Goal: Task Accomplishment & Management: Use online tool/utility

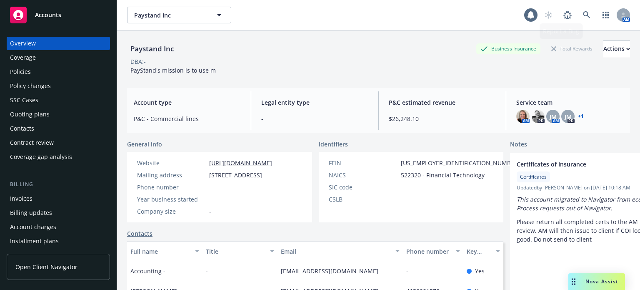
scroll to position [208, 0]
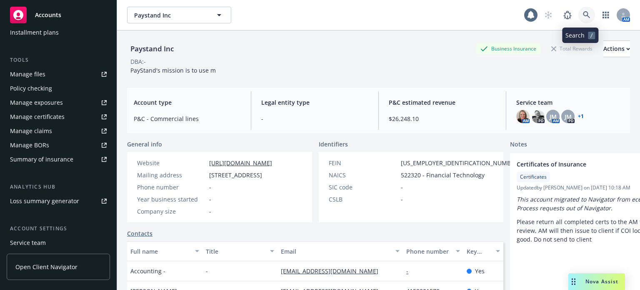
click at [583, 18] on icon at bounding box center [587, 15] width 8 height 8
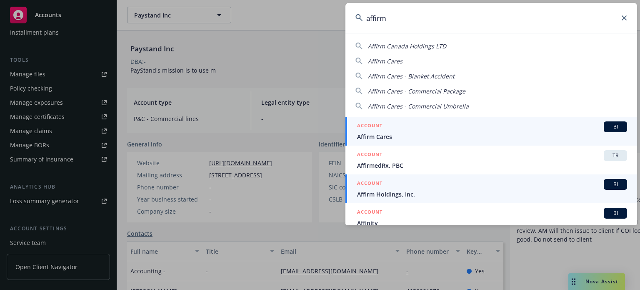
type input "affirm"
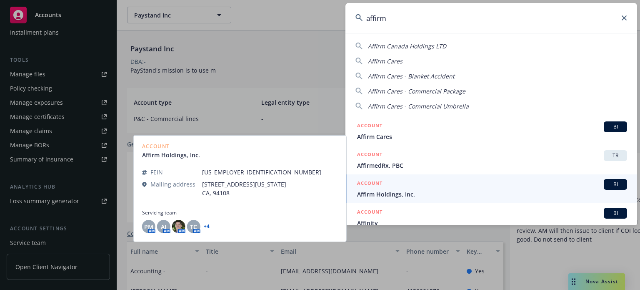
click at [422, 188] on div "ACCOUNT BI" at bounding box center [492, 184] width 270 height 11
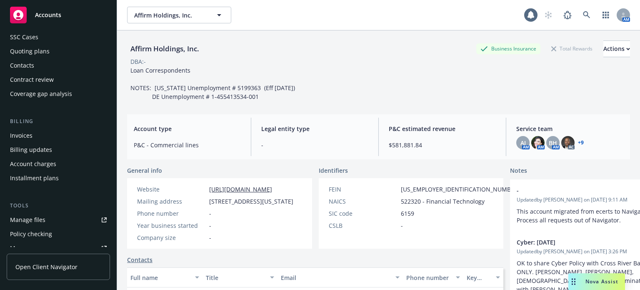
scroll to position [83, 0]
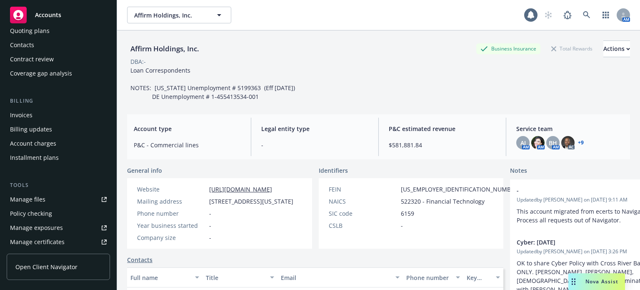
click at [47, 203] on link "Manage files" at bounding box center [58, 199] width 103 height 13
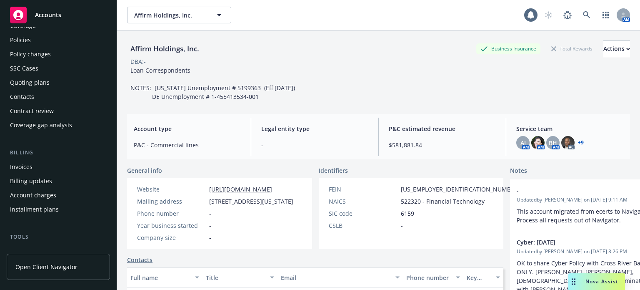
scroll to position [0, 0]
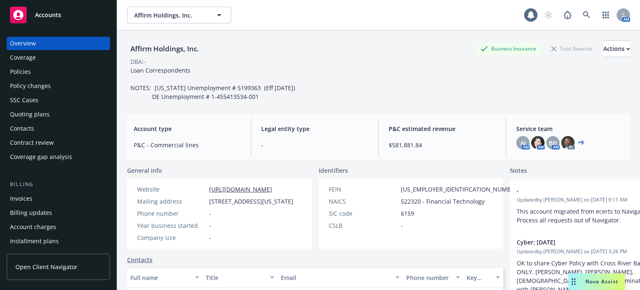
click at [44, 84] on div "Policy changes" at bounding box center [30, 85] width 41 height 13
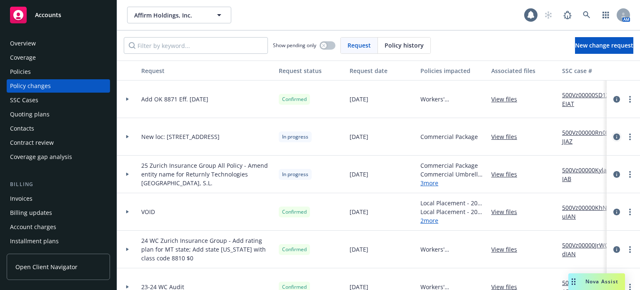
click at [614, 135] on icon "circleInformation" at bounding box center [617, 136] width 7 height 7
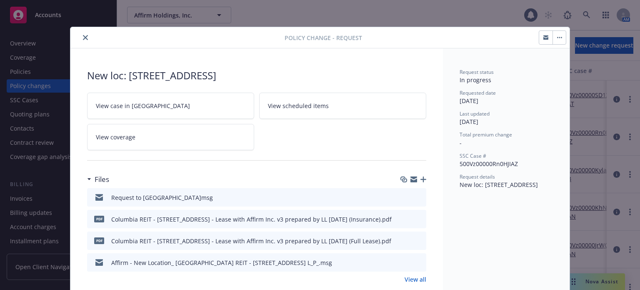
click at [82, 34] on button "close" at bounding box center [85, 38] width 10 height 10
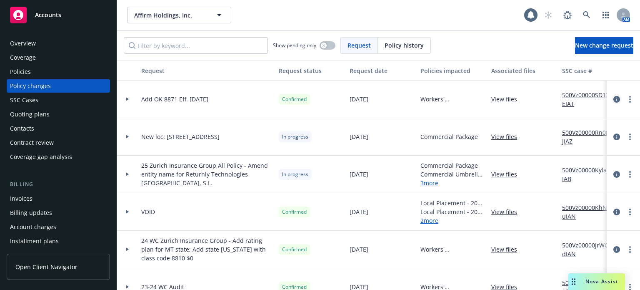
click at [614, 97] on icon "circleInformation" at bounding box center [617, 99] width 7 height 7
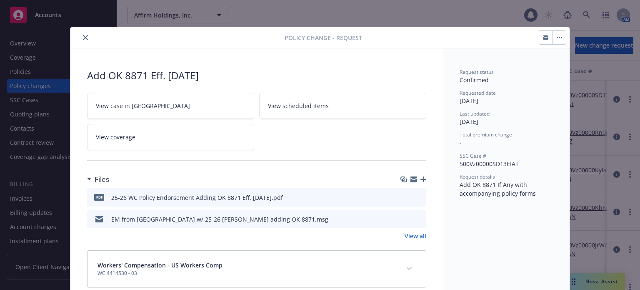
click at [417, 220] on icon "preview file" at bounding box center [419, 219] width 8 height 6
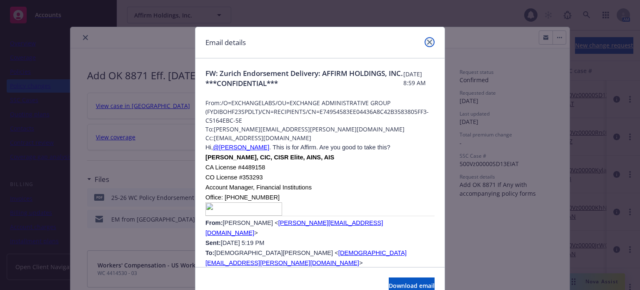
click at [429, 40] on icon "close" at bounding box center [429, 42] width 5 height 5
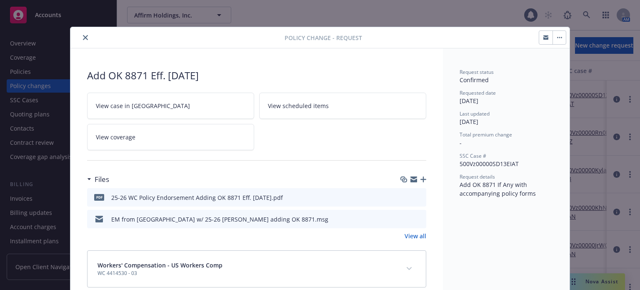
click at [83, 37] on icon "close" at bounding box center [85, 37] width 5 height 5
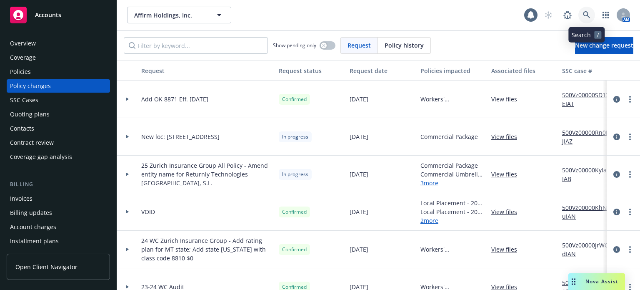
click at [590, 15] on icon at bounding box center [587, 15] width 8 height 8
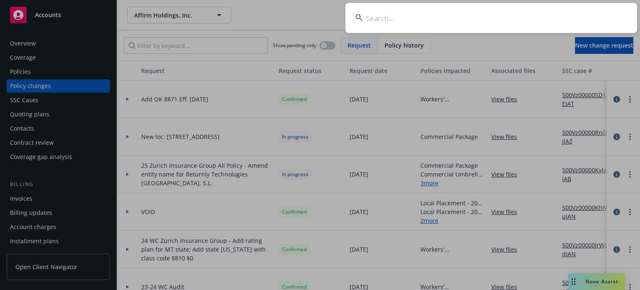
click at [444, 20] on input at bounding box center [492, 18] width 292 height 30
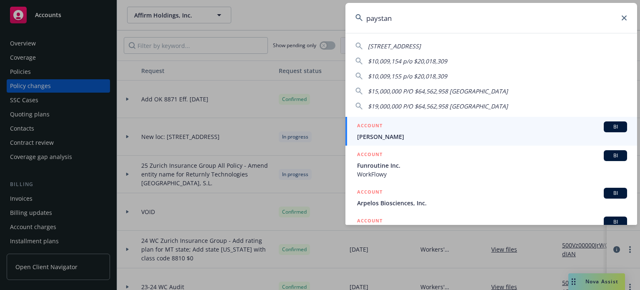
type input "paystand"
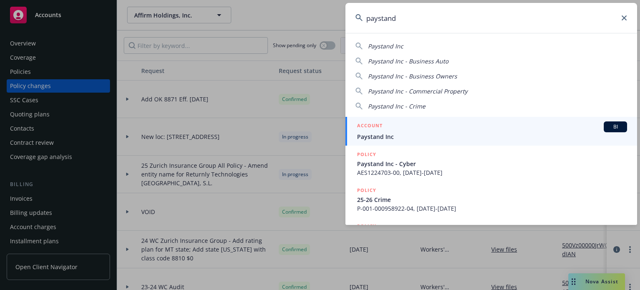
click at [418, 129] on div "ACCOUNT BI" at bounding box center [492, 126] width 270 height 11
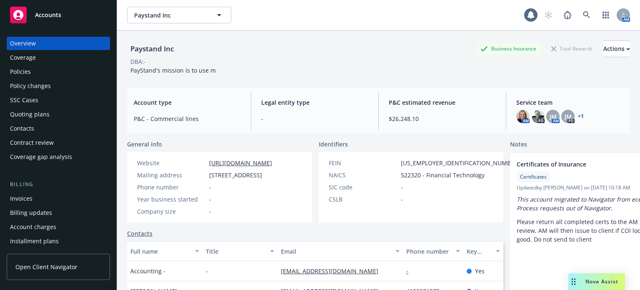
click at [60, 85] on div "Policy changes" at bounding box center [58, 85] width 97 height 13
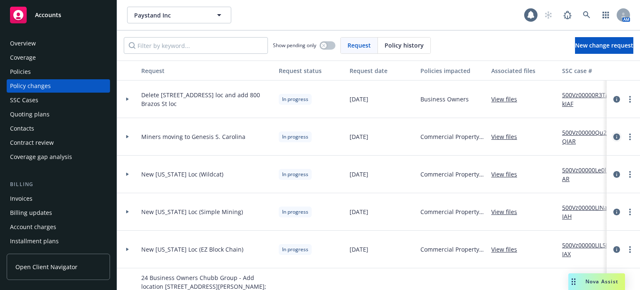
click at [614, 135] on icon "circleInformation" at bounding box center [617, 136] width 7 height 7
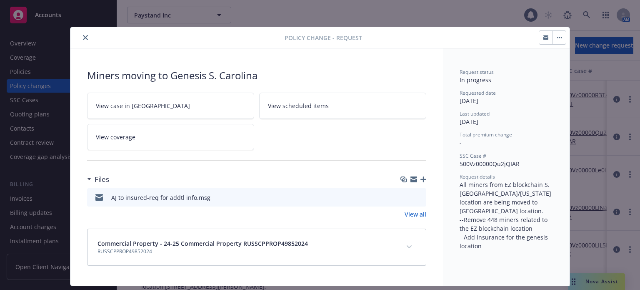
click at [83, 36] on icon "close" at bounding box center [85, 37] width 5 height 5
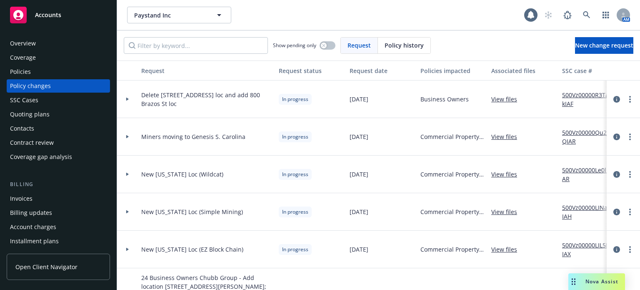
click at [38, 72] on div "Policies" at bounding box center [58, 71] width 97 height 13
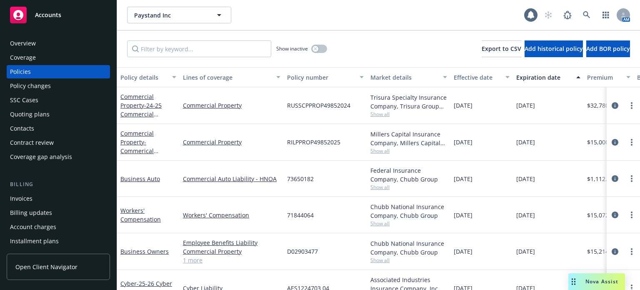
click at [385, 150] on span "Show all" at bounding box center [409, 150] width 77 height 7
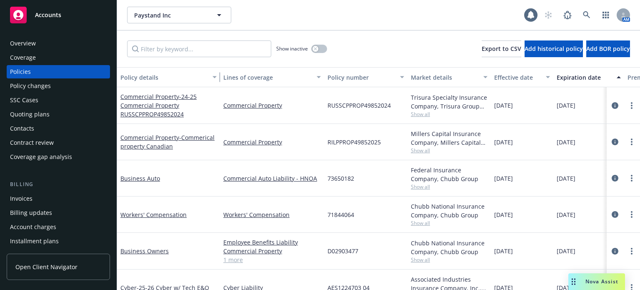
drag, startPoint x: 175, startPoint y: 78, endPoint x: 215, endPoint y: 80, distance: 40.5
click at [215, 80] on div "button" at bounding box center [216, 77] width 4 height 19
drag, startPoint x: 394, startPoint y: 105, endPoint x: 329, endPoint y: 105, distance: 65.0
click at [329, 105] on div "RUSSCPPROP49852024" at bounding box center [365, 105] width 83 height 37
copy span "RUSSCPPROP49852024"
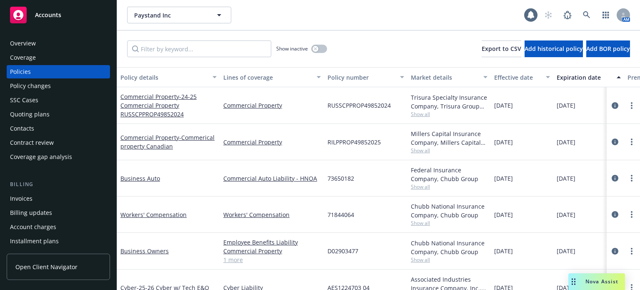
click at [45, 90] on div "Policy changes" at bounding box center [30, 85] width 41 height 13
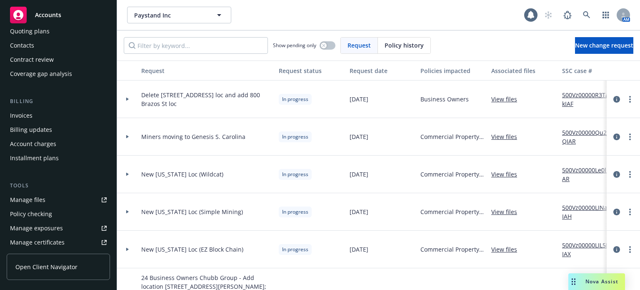
scroll to position [83, 0]
click at [43, 199] on div "Manage files" at bounding box center [27, 199] width 35 height 13
click at [587, 15] on icon at bounding box center [586, 14] width 7 height 7
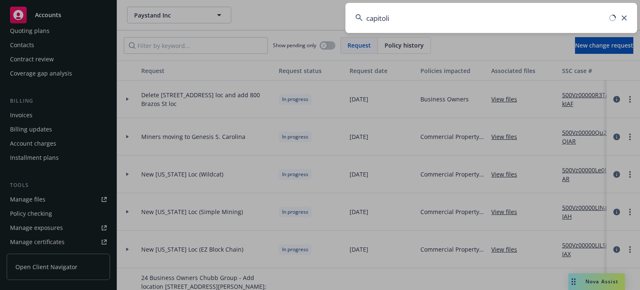
type input "capitolis"
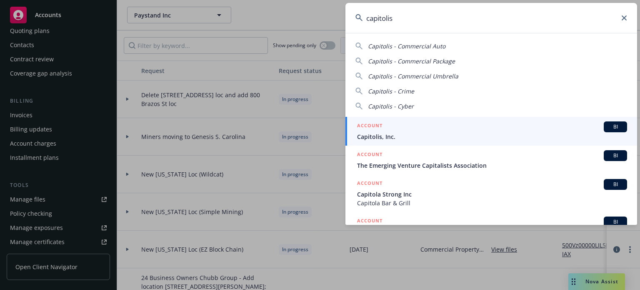
click at [395, 142] on link "ACCOUNT BI Capitolis, Inc." at bounding box center [492, 131] width 292 height 29
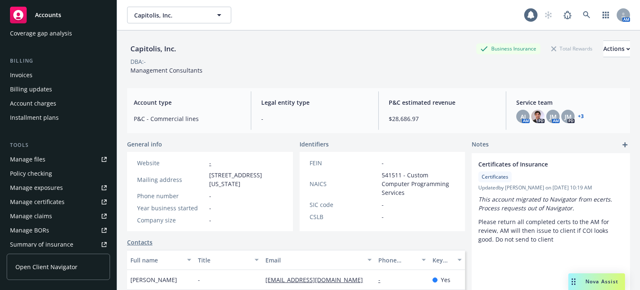
scroll to position [125, 0]
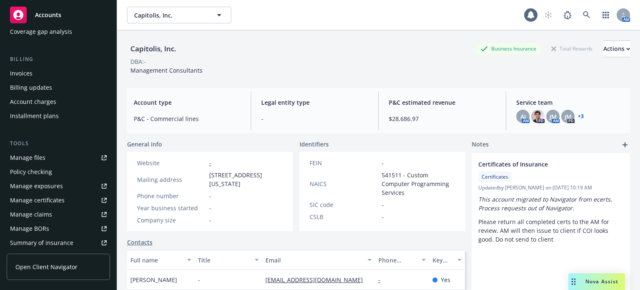
click at [45, 156] on link "Manage files" at bounding box center [58, 157] width 103 height 13
click at [579, 10] on link at bounding box center [587, 15] width 17 height 17
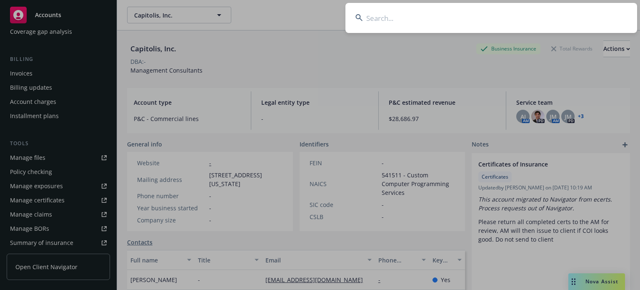
click at [484, 14] on input at bounding box center [492, 18] width 292 height 30
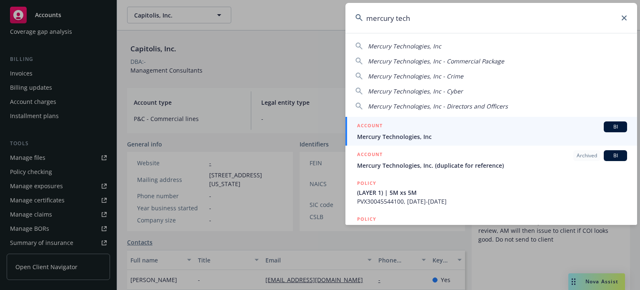
type input "mercury tech"
click at [430, 140] on span "Mercury Technologies, Inc" at bounding box center [492, 136] width 270 height 9
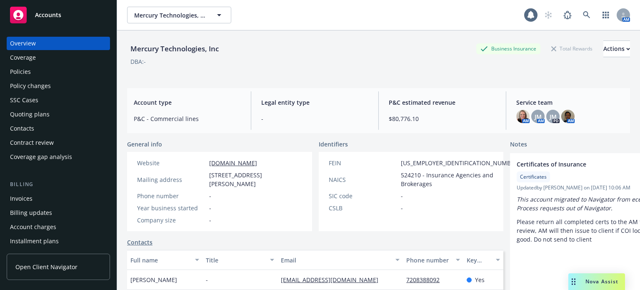
click at [17, 72] on div "Policies" at bounding box center [20, 71] width 21 height 13
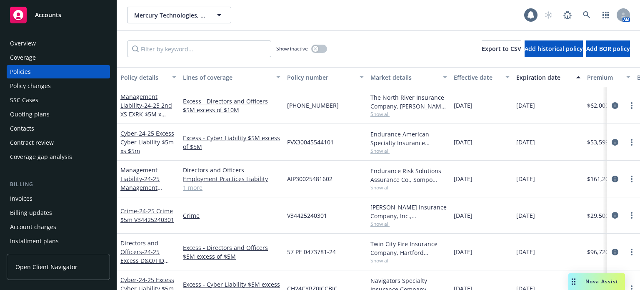
click at [149, 73] on div "Policy details" at bounding box center [143, 77] width 47 height 9
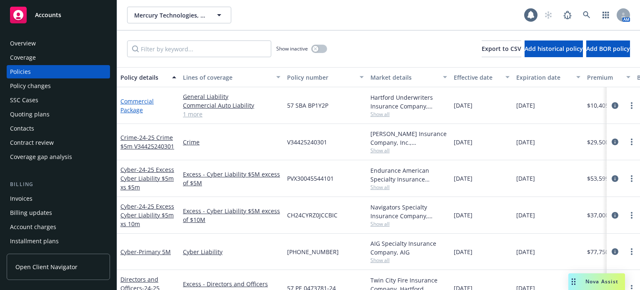
click at [144, 100] on link "Commercial Package" at bounding box center [136, 105] width 33 height 17
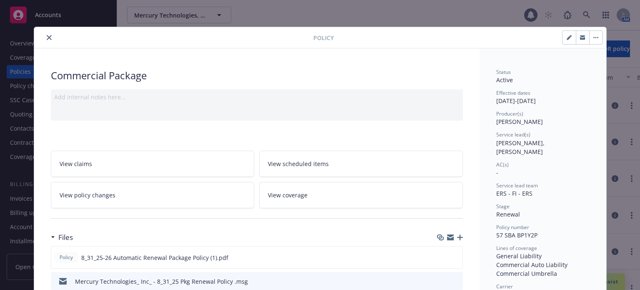
click at [47, 36] on icon "close" at bounding box center [49, 37] width 5 height 5
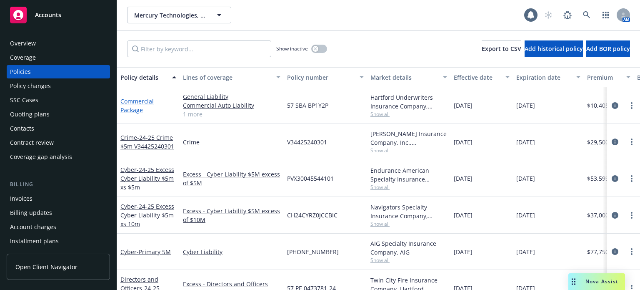
click at [146, 101] on link "Commercial Package" at bounding box center [136, 105] width 33 height 17
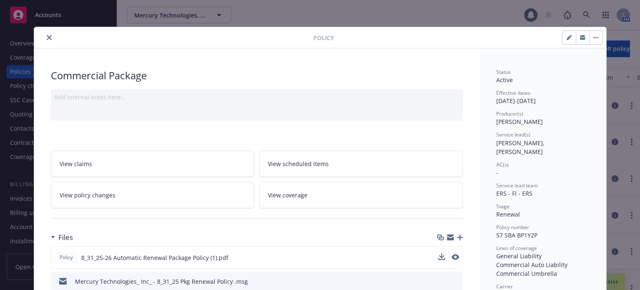
scroll to position [25, 0]
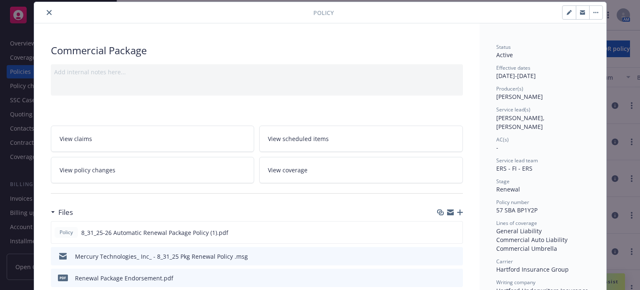
click at [453, 253] on icon "preview file" at bounding box center [456, 256] width 8 height 6
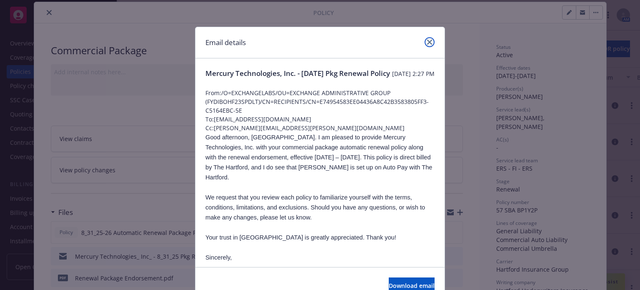
click at [429, 41] on icon "close" at bounding box center [429, 42] width 5 height 5
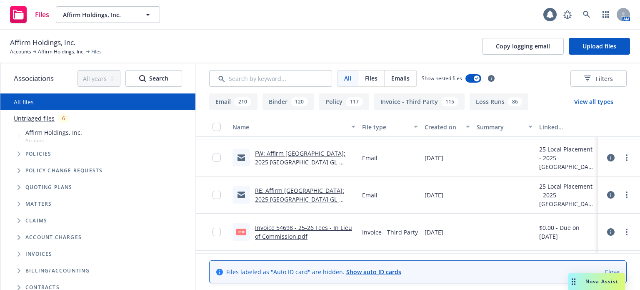
scroll to position [1001, 0]
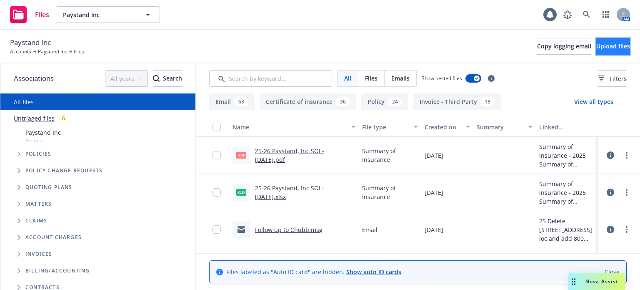
click at [600, 45] on span "Upload files" at bounding box center [614, 46] width 34 height 8
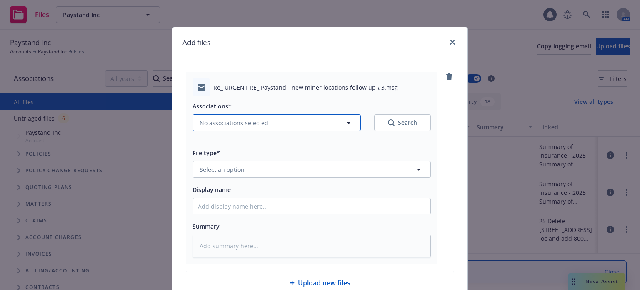
click at [253, 119] on span "No associations selected" at bounding box center [234, 122] width 69 height 9
type textarea "x"
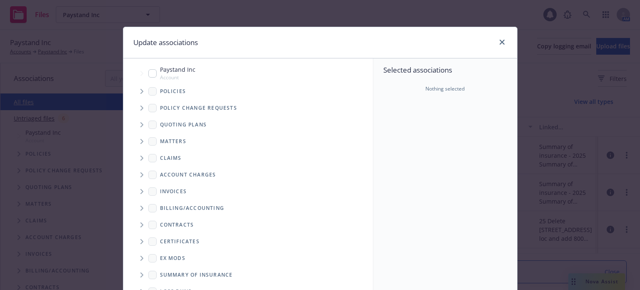
click at [141, 106] on icon "Tree Example" at bounding box center [142, 107] width 3 height 5
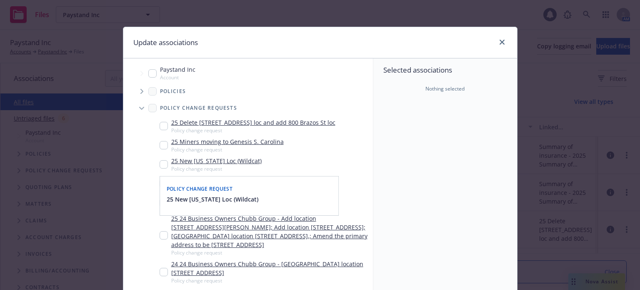
click at [161, 164] on input "Tree Example" at bounding box center [164, 164] width 8 height 8
checkbox input "true"
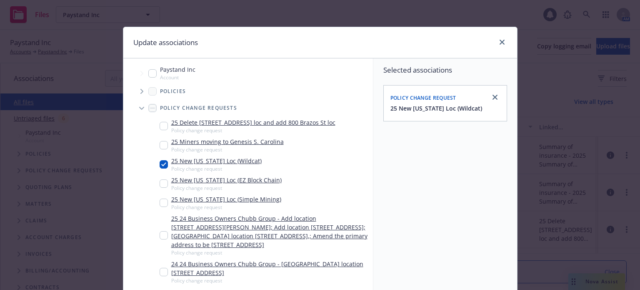
drag, startPoint x: 158, startPoint y: 184, endPoint x: 161, endPoint y: 198, distance: 14.4
click at [160, 186] on input "Tree Example" at bounding box center [164, 183] width 8 height 8
checkbox input "true"
click at [162, 204] on input "Tree Example" at bounding box center [164, 202] width 8 height 8
checkbox input "true"
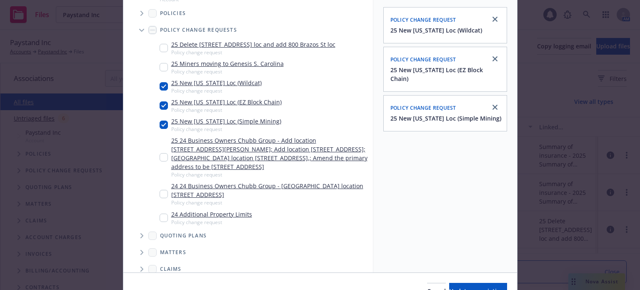
scroll to position [124, 0]
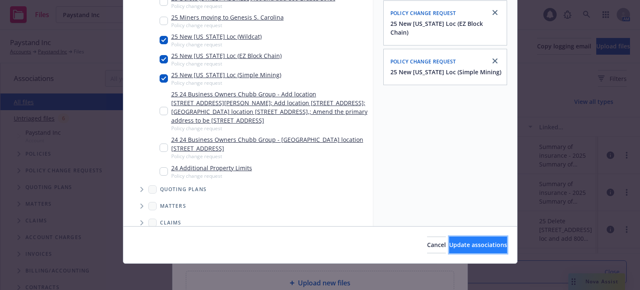
click at [449, 244] on span "Update associations" at bounding box center [478, 245] width 58 height 8
type textarea "x"
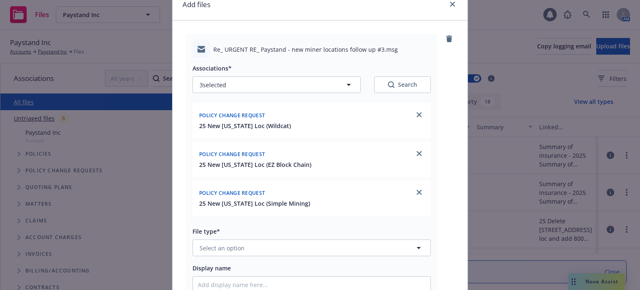
scroll to position [83, 0]
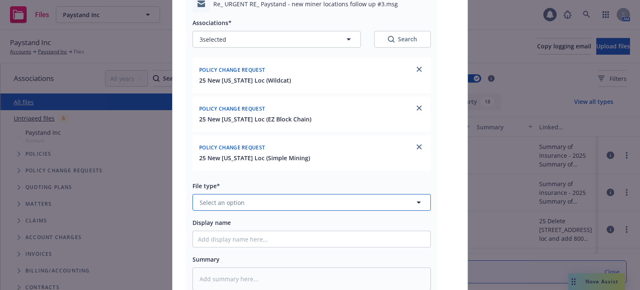
click at [218, 201] on span "Select an option" at bounding box center [222, 202] width 45 height 9
type input "email"
click at [247, 221] on div "Email" at bounding box center [312, 225] width 228 height 12
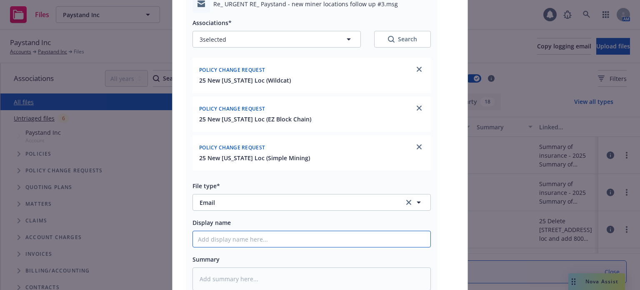
click at [238, 238] on input "Display name" at bounding box center [312, 239] width 238 height 16
type textarea "x"
type input "I"
type textarea "x"
type input "In"
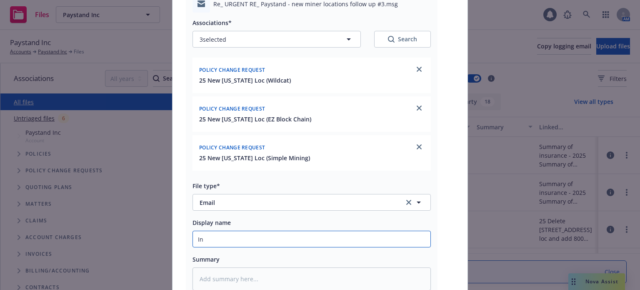
type textarea "x"
type input "Inf"
type textarea "x"
type input "Info"
type textarea "x"
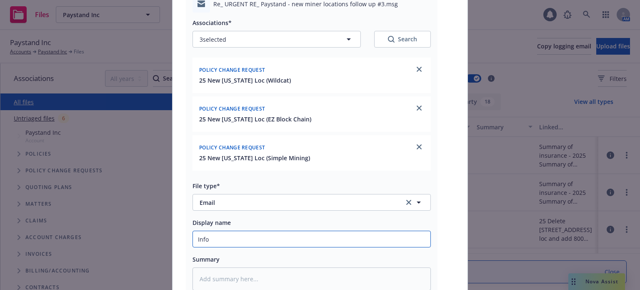
type input "Info,"
type textarea "x"
type input "Info,"
type textarea "x"
type input "Info, A"
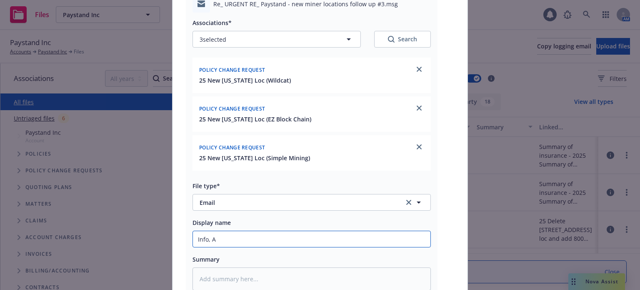
type textarea "x"
type input "Info, AP"
type textarea "x"
type input "Info, APs"
type textarea "x"
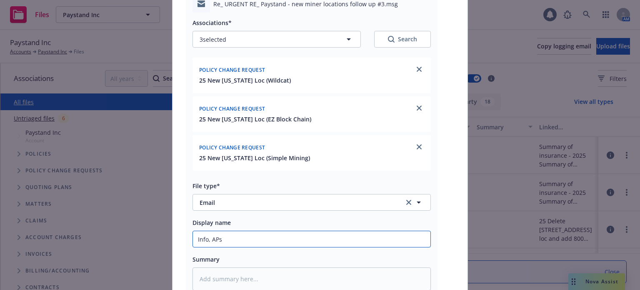
type input "Info, APs"
type textarea "x"
type input "Info, APs r"
type textarea "x"
type input "Info, APs re"
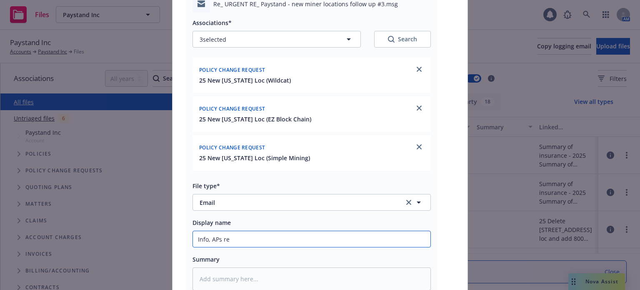
type textarea "x"
type input "Info, APs rec"
type textarea "x"
type input "Info, APs recd"
type textarea "x"
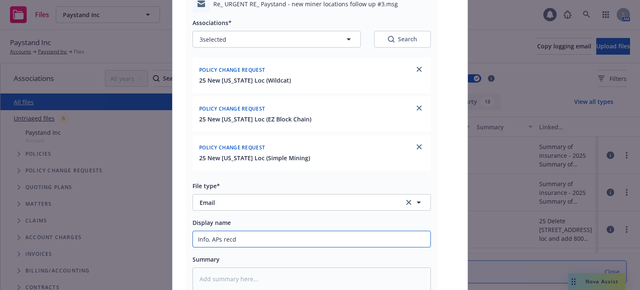
type input "Info, APs recd f"
type textarea "x"
type input "Info, APs recd fr"
type textarea "x"
type input "Info, APs recd fro"
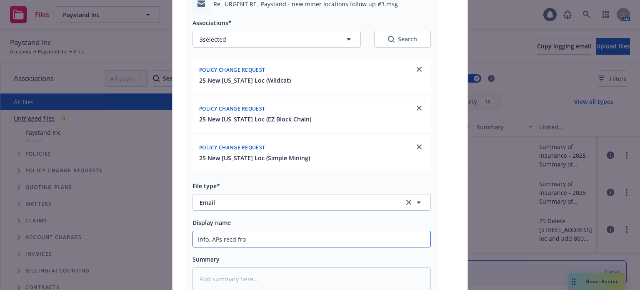
type textarea "x"
type input "Info, APs recd from"
type textarea "x"
type input "Info, APs recd from"
type textarea "x"
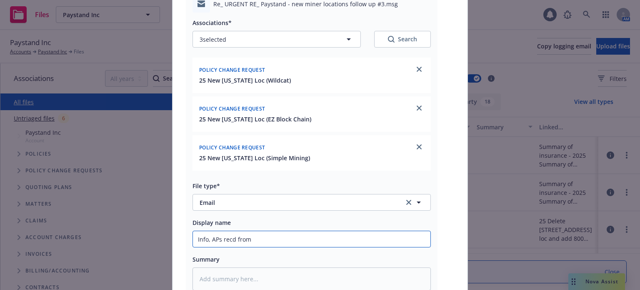
type input "Info, APs recd from R"
type textarea "x"
type input "Info, APs recd from Re"
type textarea "x"
type input "Info, APs recd from Rel"
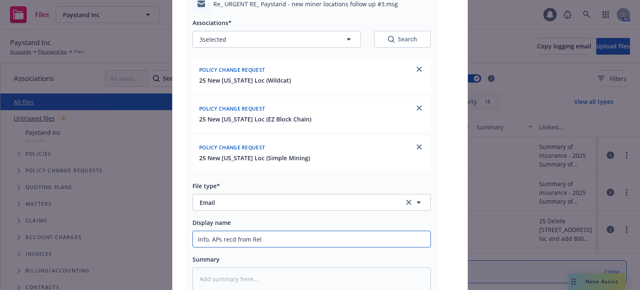
type textarea "x"
type input "Info, APs recd from Relm"
type textarea "x"
type input "Info, APs recd from Relm,"
type textarea "x"
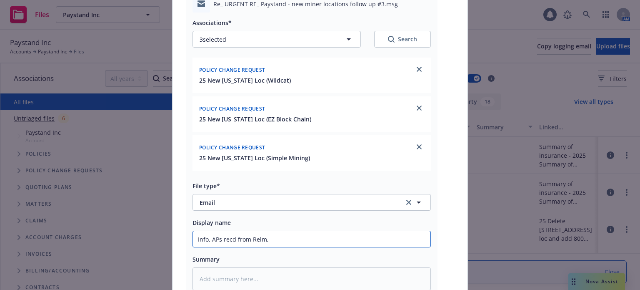
type input "Info, APs recd from Relm,"
type textarea "x"
type input "Info, APs recd from Relm, n"
type textarea "x"
type input "Info, APs recd from Relm, ne"
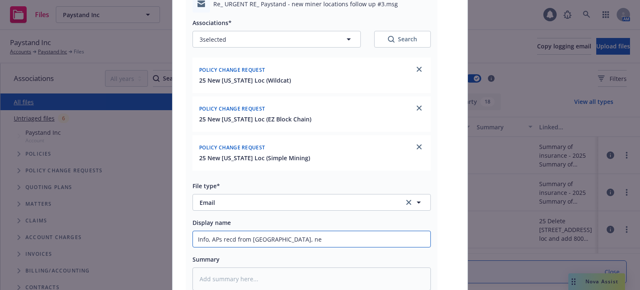
type textarea "x"
type input "Info, APs recd from Relm, nee"
type textarea "x"
type input "Info, APs recd from Relm, need"
type textarea "x"
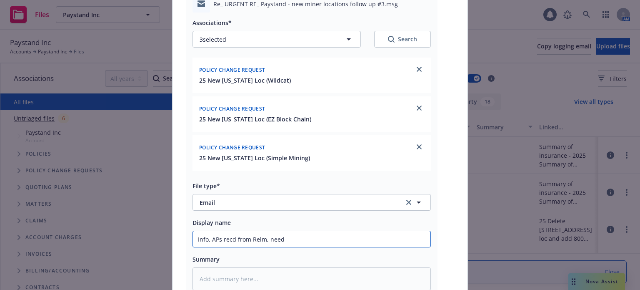
type input "Info, APs recd from Relm, need"
type textarea "x"
type input "Info, APs recd from Relm, need i"
type textarea "x"
type input "Info, APs recd from Relm, need inf"
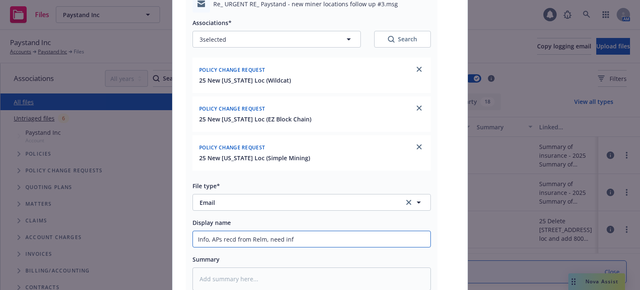
type textarea "x"
type input "Info, APs recd from Relm, need info"
type textarea "x"
type input "Info, APs recd from Relm, need info/"
type textarea "x"
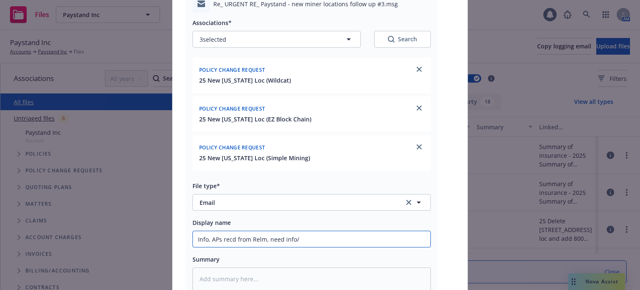
type input "Info, APs recd from Relm, need info/c"
type textarea "x"
type input "Info, APs recd from Relm, need info/co"
type textarea "x"
type input "Info, APs recd from Relm, need info/con"
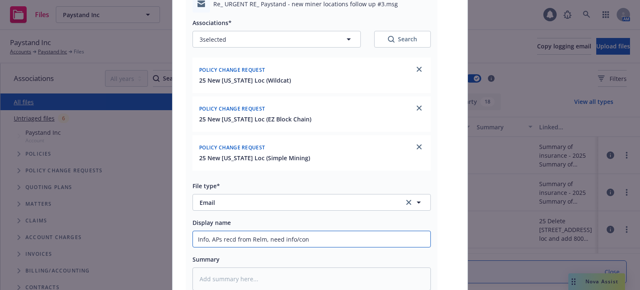
type textarea "x"
type input "Info, APs recd from Relm, need info/conf"
type textarea "x"
type input "Info, APs recd from Relm, need info/confir"
type textarea "x"
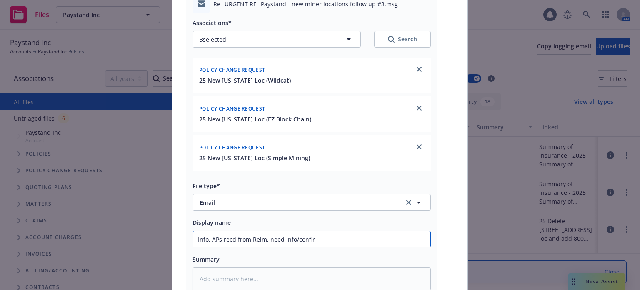
type input "Info, APs recd from Relm, need info/confirm"
type textarea "x"
type input "Info, APs recd from Relm, need info/confirm,"
type textarea "x"
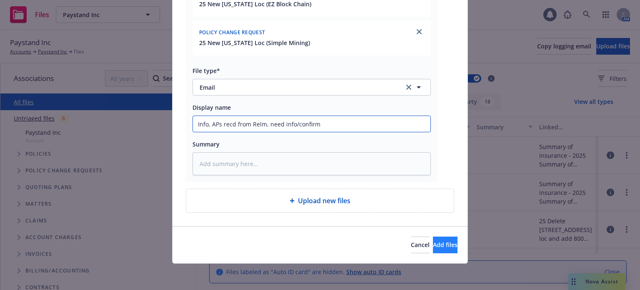
type input "Info, APs recd from Relm, need info/confirm"
click at [435, 241] on span "Add files" at bounding box center [445, 245] width 25 height 8
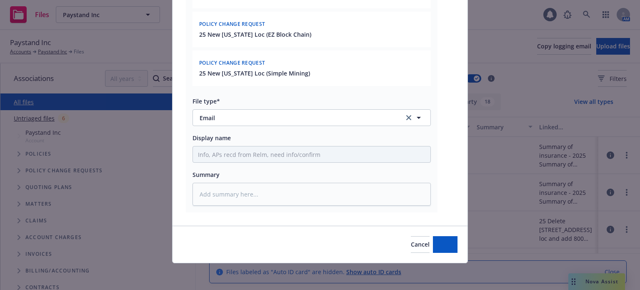
scroll to position [168, 0]
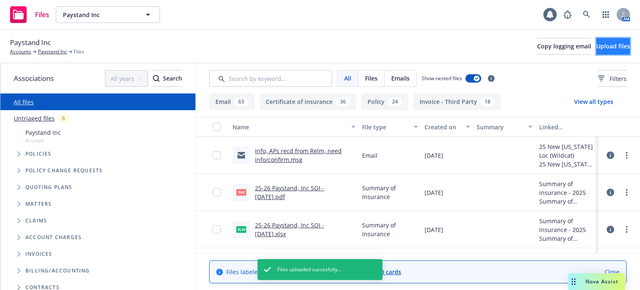
click at [597, 50] on span "Upload files" at bounding box center [614, 46] width 34 height 8
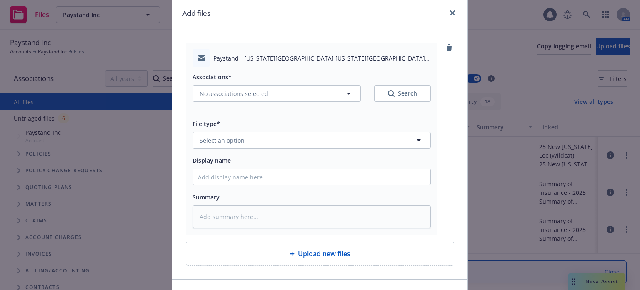
scroll to position [42, 0]
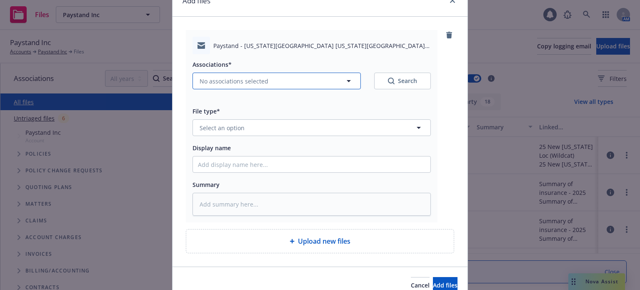
click at [237, 78] on span "No associations selected" at bounding box center [234, 81] width 69 height 9
type textarea "x"
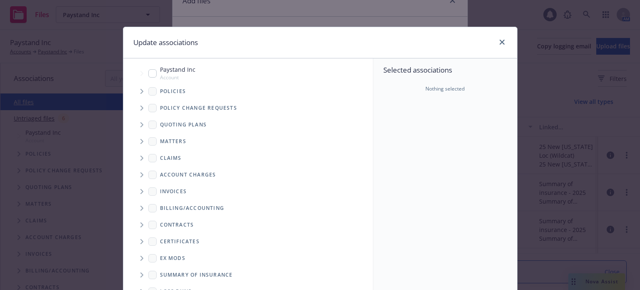
click at [141, 106] on icon "Tree Example" at bounding box center [142, 107] width 3 height 5
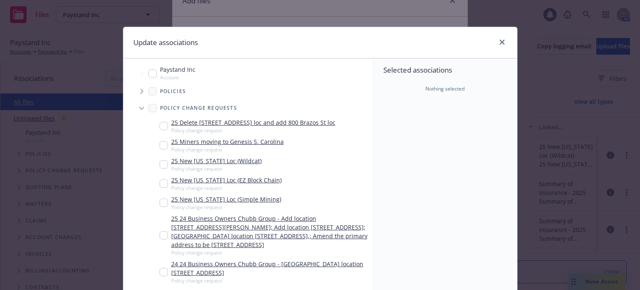
click at [162, 144] on input "Tree Example" at bounding box center [164, 145] width 8 height 8
click at [161, 146] on input "Tree Example" at bounding box center [164, 145] width 8 height 8
checkbox input "false"
click at [160, 163] on input "Tree Example" at bounding box center [164, 164] width 8 height 8
checkbox input "true"
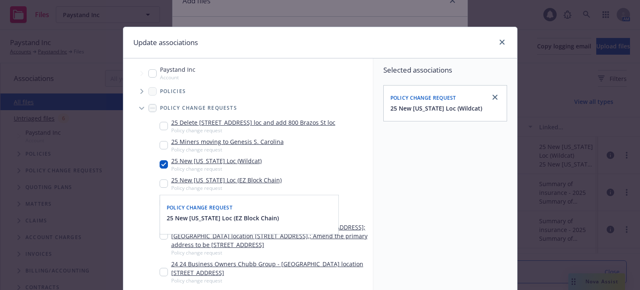
click at [161, 182] on input "Tree Example" at bounding box center [164, 183] width 8 height 8
checkbox input "true"
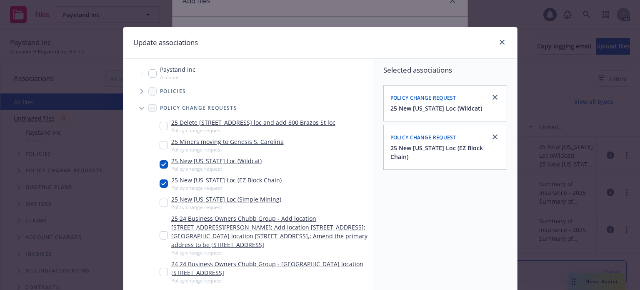
click at [161, 203] on input "Tree Example" at bounding box center [164, 202] width 8 height 8
checkbox input "true"
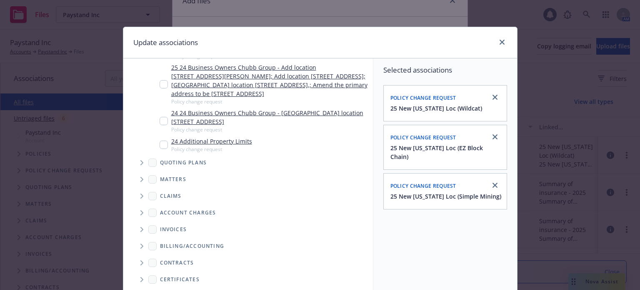
scroll to position [124, 0]
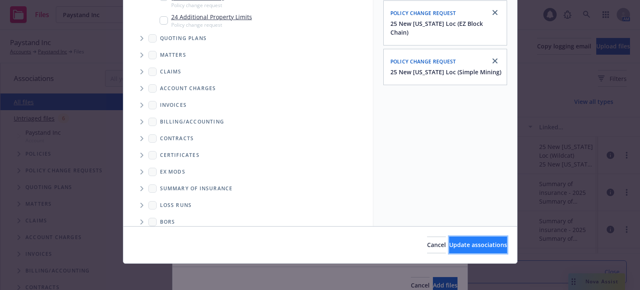
click at [460, 243] on span "Update associations" at bounding box center [478, 245] width 58 height 8
type textarea "x"
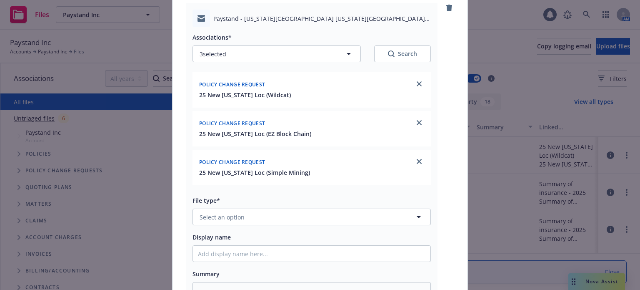
scroll to position [83, 0]
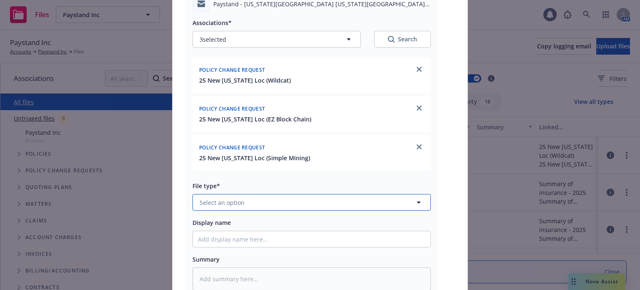
click at [254, 201] on button "Select an option" at bounding box center [312, 202] width 238 height 17
type input "email"
click at [236, 223] on div "Email" at bounding box center [312, 225] width 228 height 12
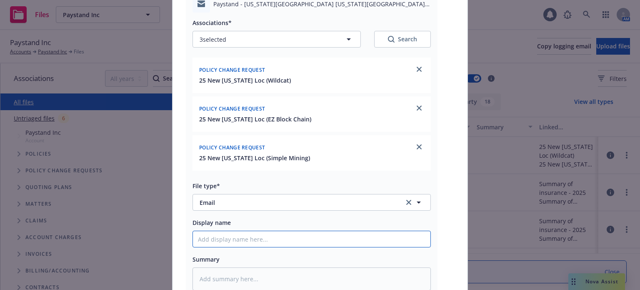
click at [231, 241] on input "Display name" at bounding box center [312, 239] width 238 height 16
type textarea "x"
type input "C"
type textarea "x"
type input "CK"
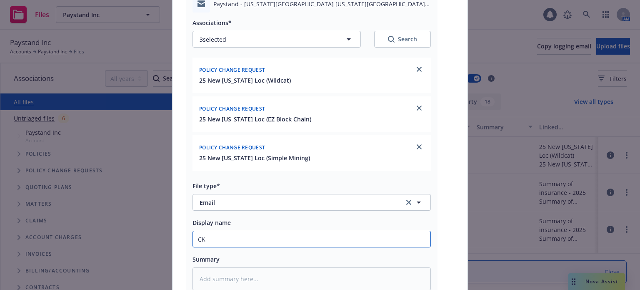
type textarea "x"
type input "CK"
type textarea "x"
type input "CK t"
type textarea "x"
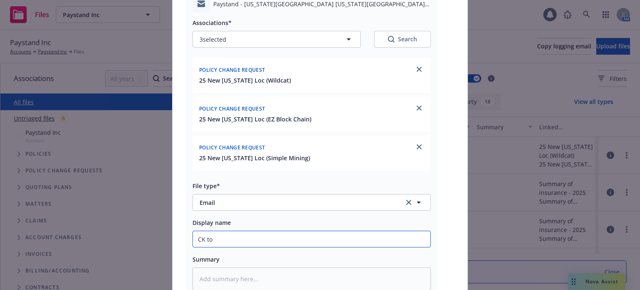
type input "CK to"
type textarea "x"
type input "CK to i"
type textarea "x"
type input "CK to ins"
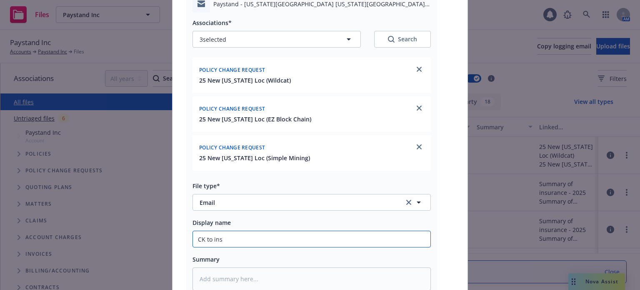
type textarea "x"
type input "CK to insu"
type textarea "x"
type input "CK to insur"
type textarea "x"
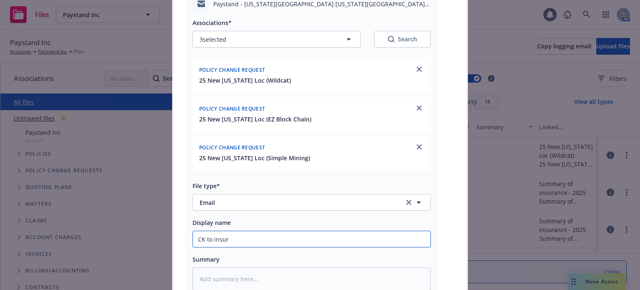
type input "CK to insure"
type textarea "x"
type input "CK to insured"
type textarea "x"
type input "CK to insured"
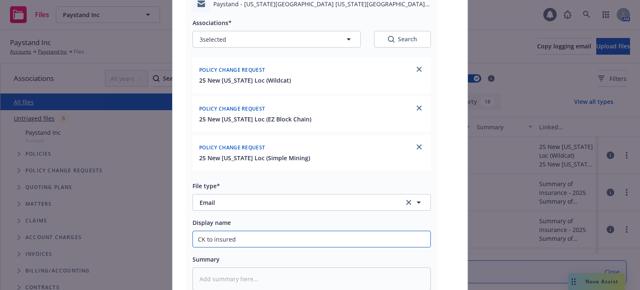
type textarea "x"
type input "CK to insured -"
type textarea "x"
type input "CK to insured -"
type textarea "x"
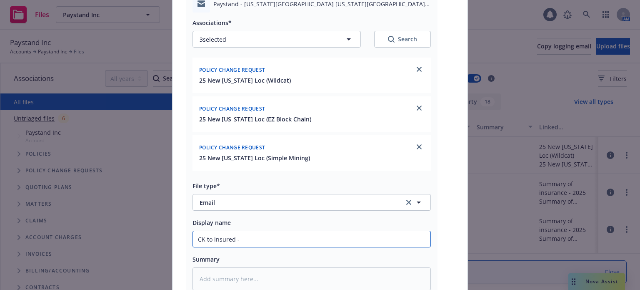
type input "CK to insured - n"
type textarea "x"
type input "CK to insured - ne"
type textarea "x"
type input "CK to insured - nee"
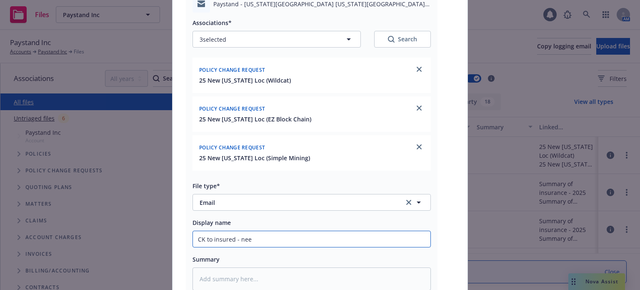
type textarea "x"
type input "CK to insured - need"
type textarea "x"
type input "CK to insured - need"
type textarea "x"
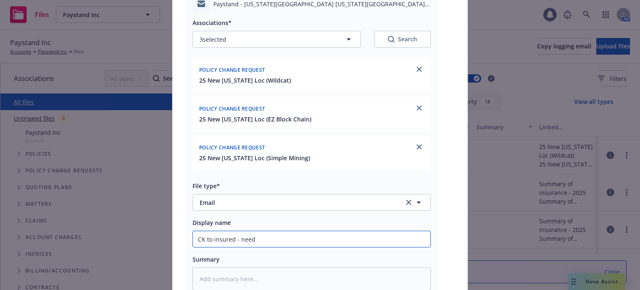
type input "CK to insured - need c"
type textarea "x"
type input "CK to insured - need co"
type textarea "x"
type input "CK to insured - need conf"
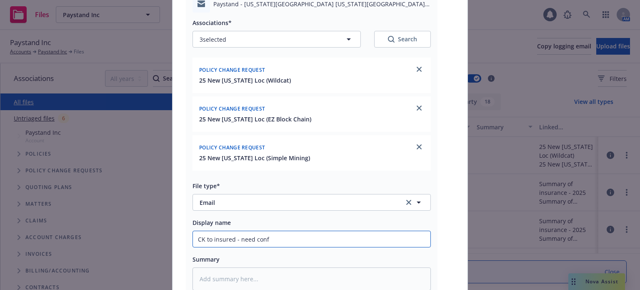
type textarea "x"
type input "CK to insured - need confi"
type textarea "x"
type input "CK to insured - need confir"
type textarea "x"
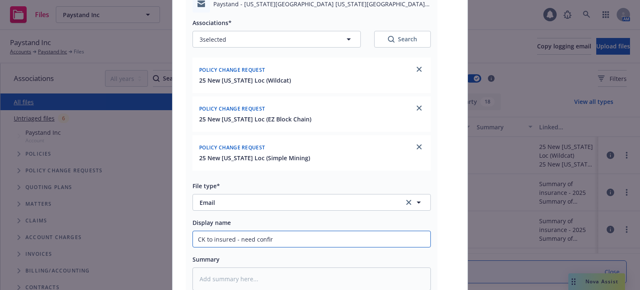
type input "CK to insured - need confirm"
type textarea "x"
type input "CK to insured - need confirma"
type textarea "x"
type input "CK to insured - need confirmat"
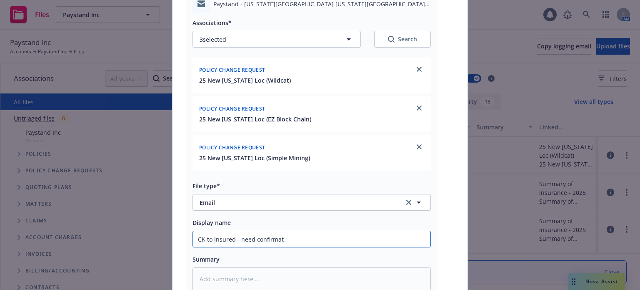
type textarea "x"
type input "CK to insured - need confirmati"
type textarea "x"
type input "CK to insured - need confirmatio"
type textarea "x"
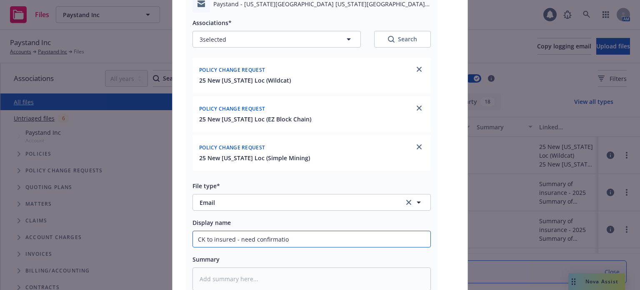
type input "CK to insured - need confirmation"
type textarea "x"
type input "CK to insured - need confirmation"
type textarea "x"
type input "CK to insured - need confirmation t"
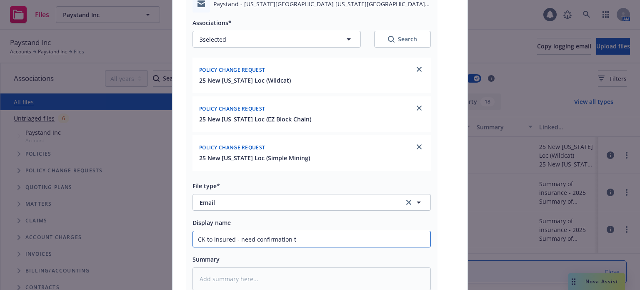
type textarea "x"
type input "CK to insured - need confirmation to"
type textarea "x"
type input "CK to insured - need confirmation to pr"
type textarea "x"
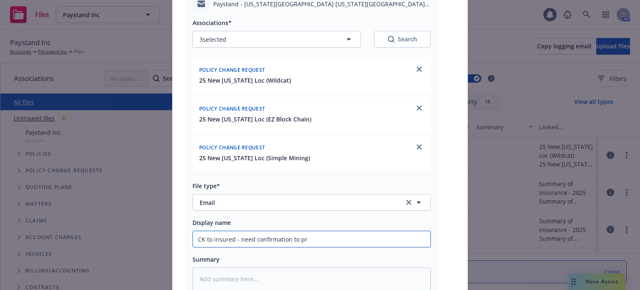
type input "CK to insured - need confirmation to pro"
type textarea "x"
type input "CK to insured - need confirmation to proe"
type textarea "x"
type input "CK to insured - need confirmation to pro"
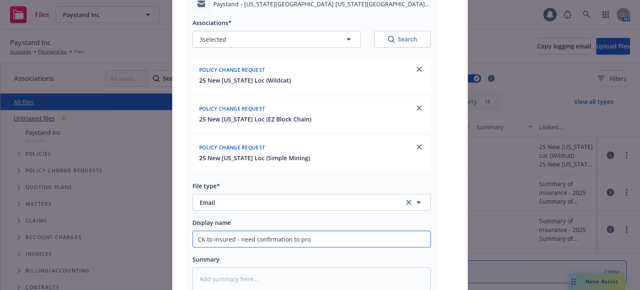
type textarea "x"
type input "CK to insured - need confirmation to proce"
type textarea "x"
type input "CK to insured - need confirmation to procee"
type textarea "x"
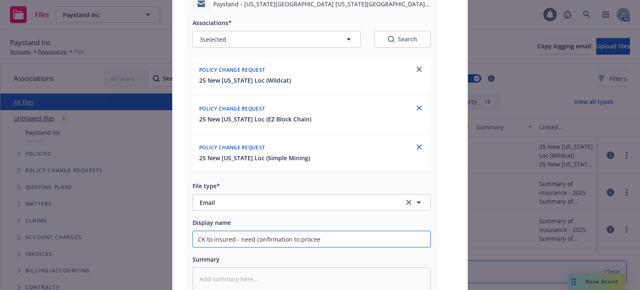
type input "CK to insured - need confirmation to proceed"
type textarea "x"
type input "CK to insured - need confirmation to proceed"
type textarea "x"
type input "CK to insured - need confirmation to proceed K"
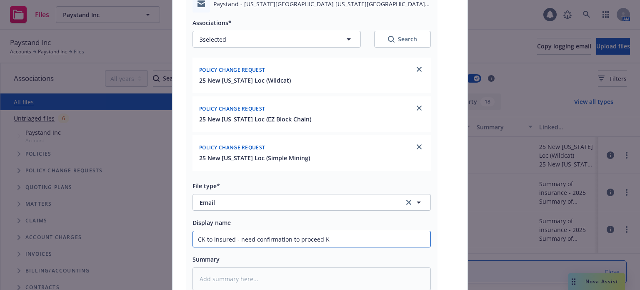
type textarea "x"
type input "CK to insured - need confirmation to proceed KS"
type textarea "x"
type input "CK to insured - need confirmation to proceed KS,"
type textarea "x"
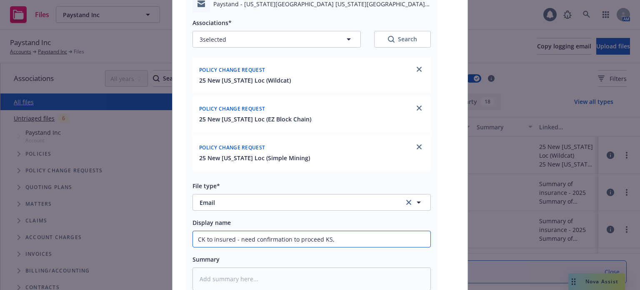
type input "CK to insured - need confirmation to proceed KS,"
type textarea "x"
type input "CK to insured - need confirmation to proceed KS,"
type textarea "x"
type input "CK to insured - need confirmation to proceed KS"
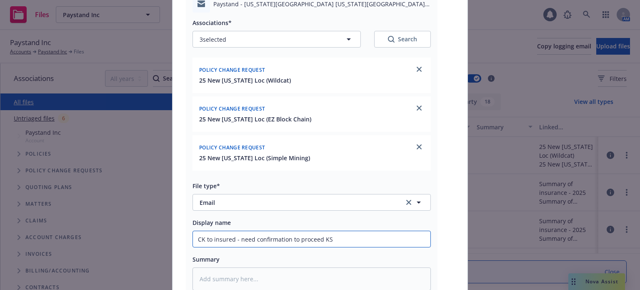
type textarea "x"
type input "CK to insured - need confirmation to proceed K"
type textarea "x"
type input "CK to insured - need confirmation to proceed Ka"
type textarea "x"
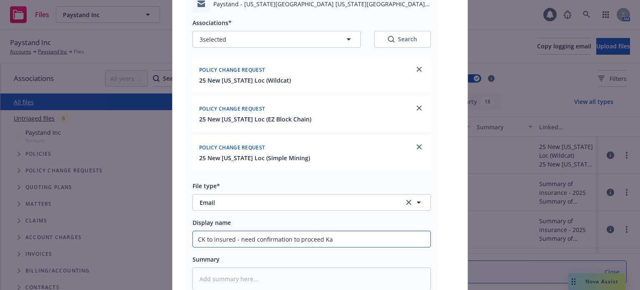
type input "CK to insured - need confirmation to proceed Kan"
type textarea "x"
type input "CK to insured - need confirmation to proceed Kansa"
type textarea "x"
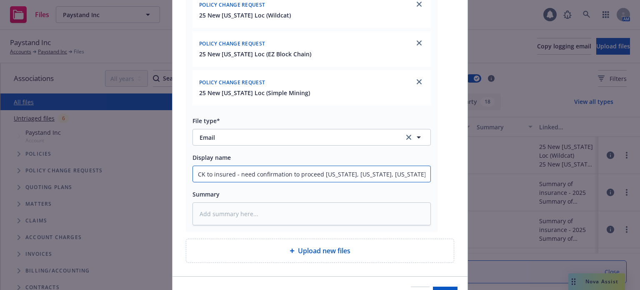
scroll to position [198, 0]
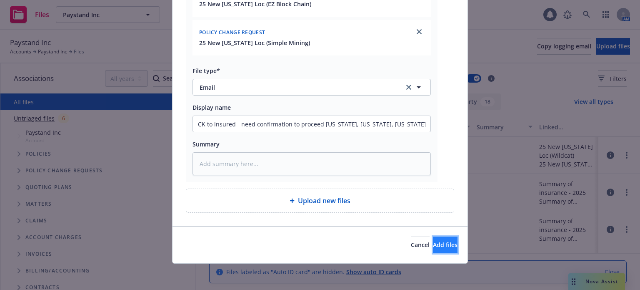
click at [433, 244] on span "Add files" at bounding box center [445, 245] width 25 height 8
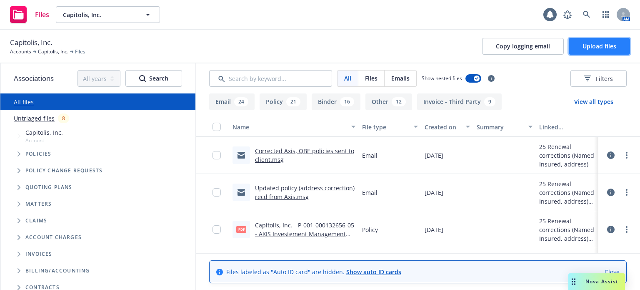
click at [580, 45] on button "Upload files" at bounding box center [599, 46] width 61 height 17
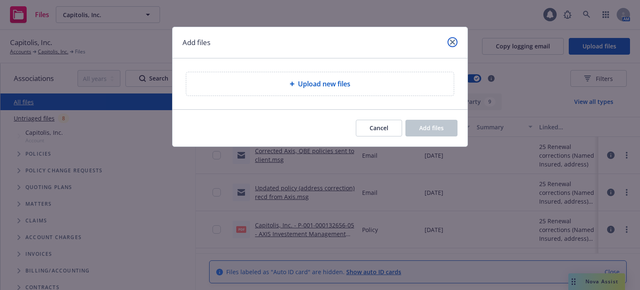
click at [451, 43] on icon "close" at bounding box center [452, 42] width 5 height 5
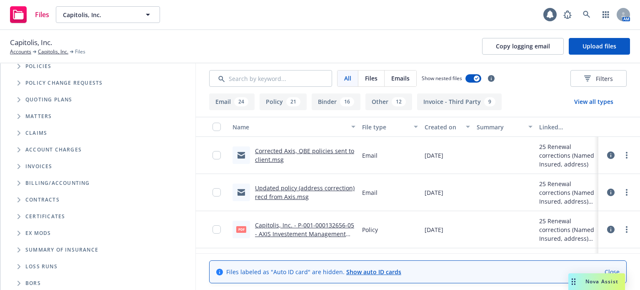
scroll to position [89, 0]
click at [20, 213] on icon "Folder Tree Example" at bounding box center [19, 215] width 3 height 5
click at [28, 231] on span "Folder Tree Example" at bounding box center [25, 229] width 13 height 13
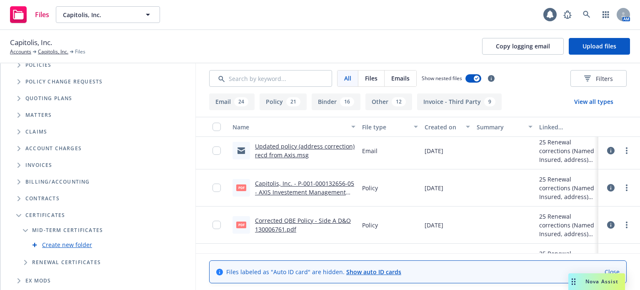
click at [77, 247] on link "Create new folder" at bounding box center [67, 244] width 50 height 9
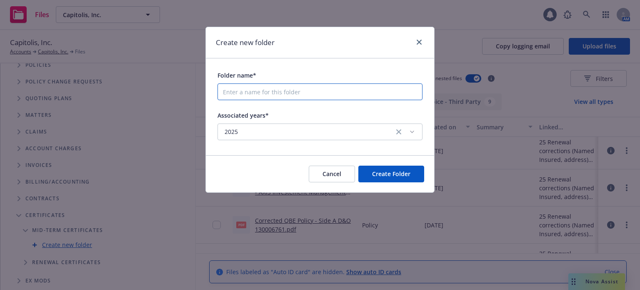
click at [283, 91] on input "Folder name*" at bounding box center [320, 91] width 205 height 17
type input "[DATE]-[DATE] COIs"
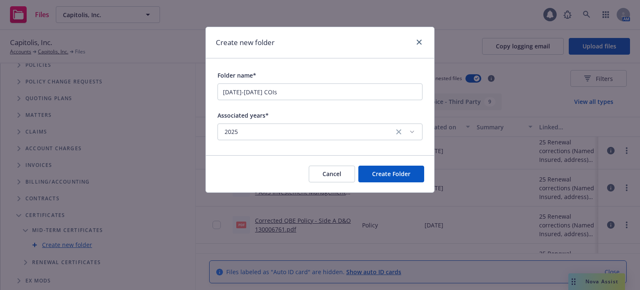
click at [276, 128] on span "2025" at bounding box center [309, 132] width 168 height 8
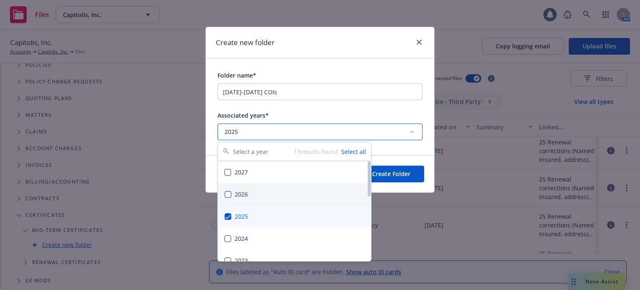
click at [230, 193] on button "Suggestions" at bounding box center [228, 194] width 7 height 7
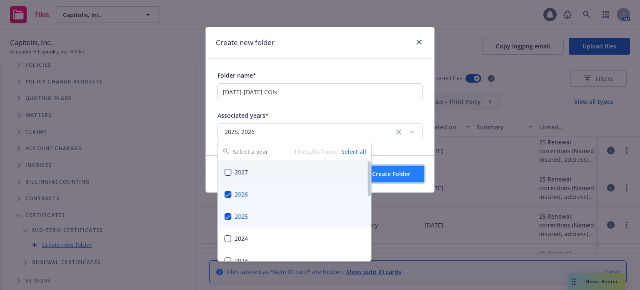
click at [406, 173] on span "Create Folder" at bounding box center [391, 174] width 38 height 8
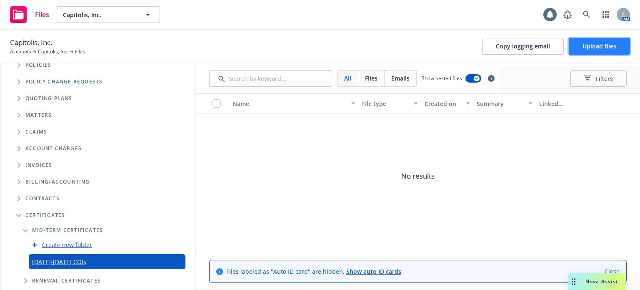
click at [610, 39] on button "Upload files" at bounding box center [599, 46] width 61 height 17
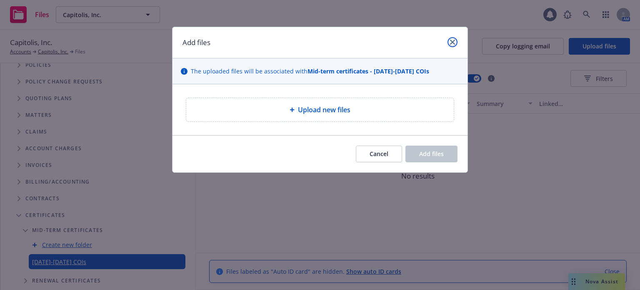
click at [455, 43] on link "close" at bounding box center [453, 42] width 10 height 10
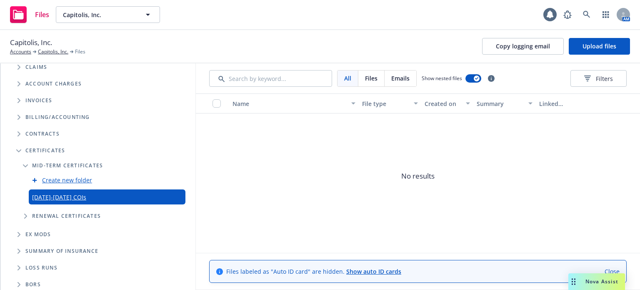
scroll to position [156, 0]
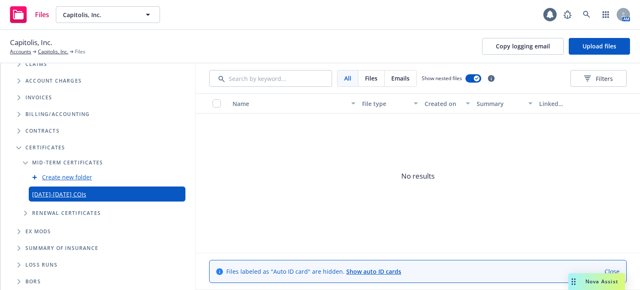
click at [25, 214] on icon "Folder Tree Example" at bounding box center [25, 213] width 3 height 5
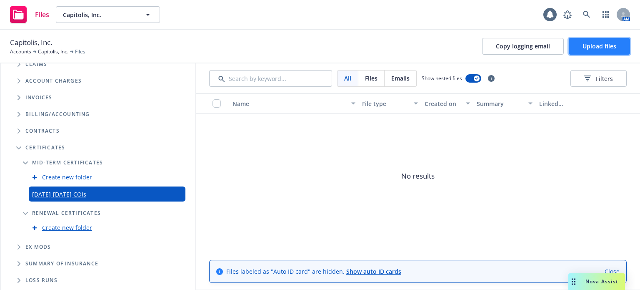
click at [605, 41] on button "Upload files" at bounding box center [599, 46] width 61 height 17
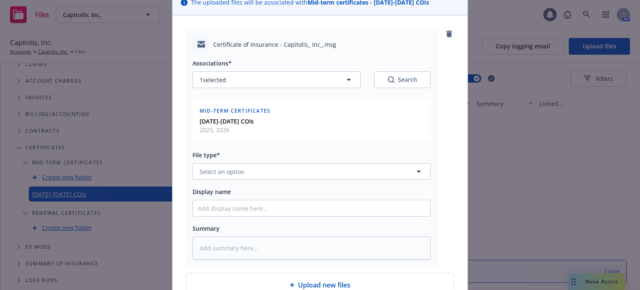
scroll to position [83, 0]
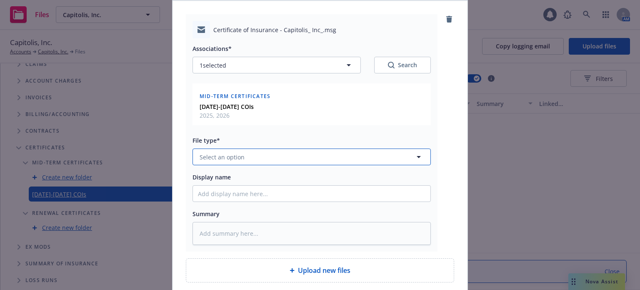
click at [240, 153] on span "Select an option" at bounding box center [222, 157] width 45 height 9
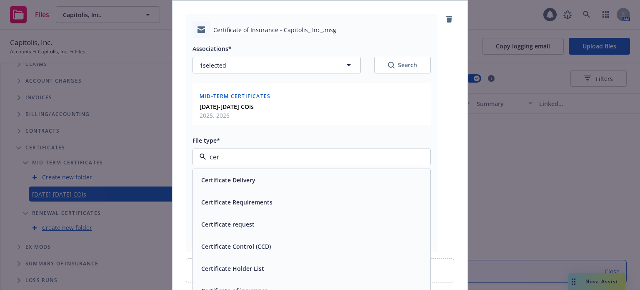
type input "cert"
click at [238, 180] on span "Certificate Delivery" at bounding box center [228, 180] width 54 height 9
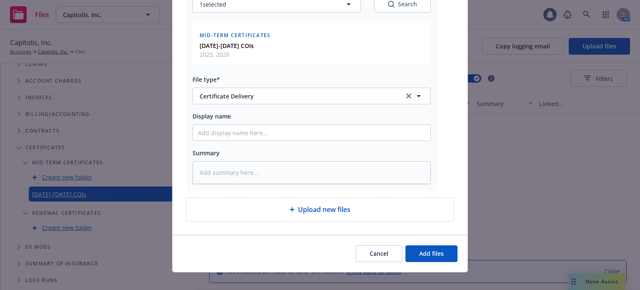
scroll to position [153, 0]
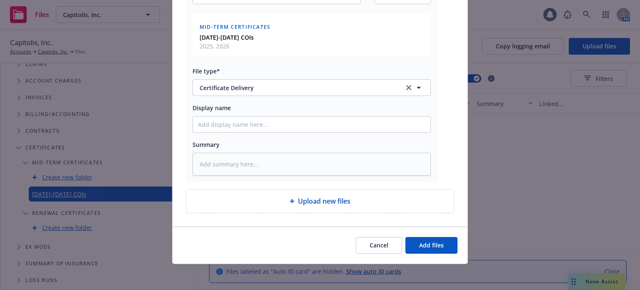
type textarea "x"
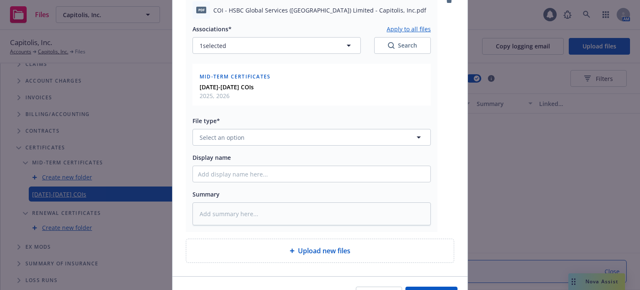
scroll to position [361, 0]
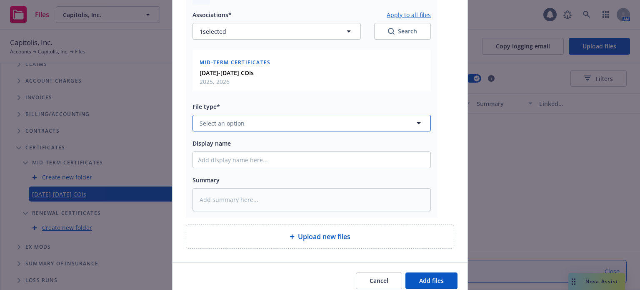
click at [238, 123] on span "Select an option" at bounding box center [222, 123] width 45 height 9
type input "cert"
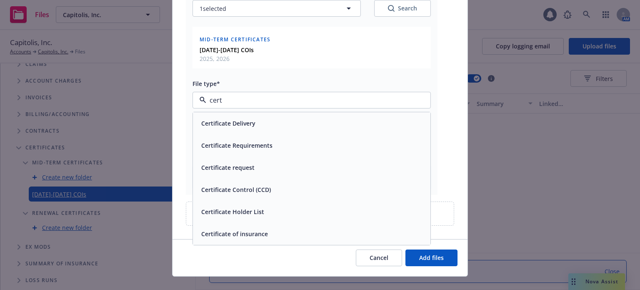
scroll to position [396, 0]
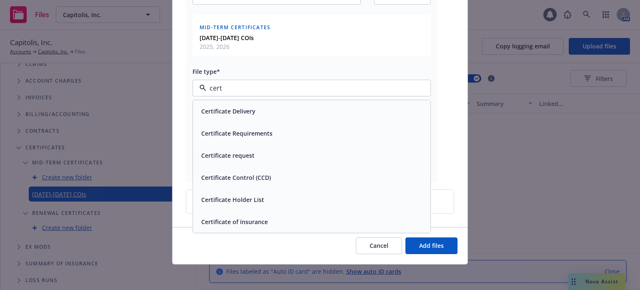
click at [248, 220] on span "Certificate of insurance" at bounding box center [234, 221] width 67 height 9
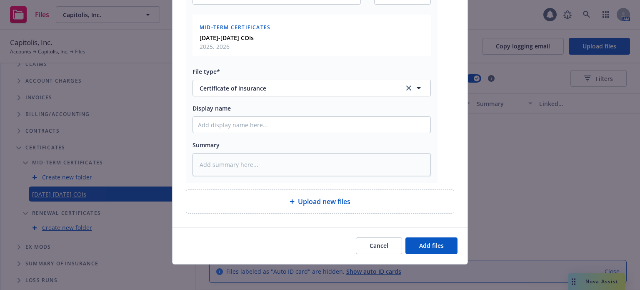
type textarea "x"
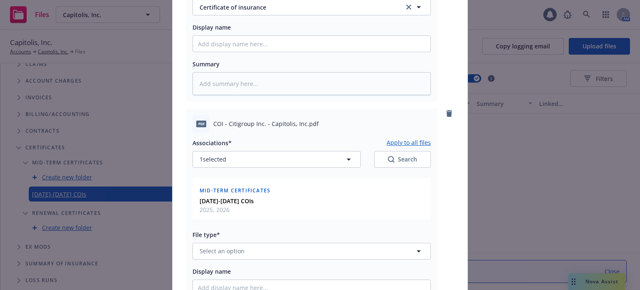
scroll to position [521, 0]
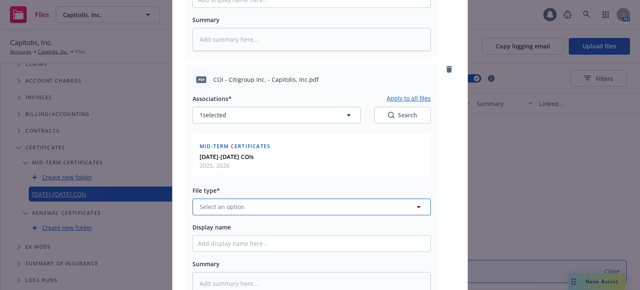
click at [236, 207] on span "Select an option" at bounding box center [222, 206] width 45 height 9
type input "cert"
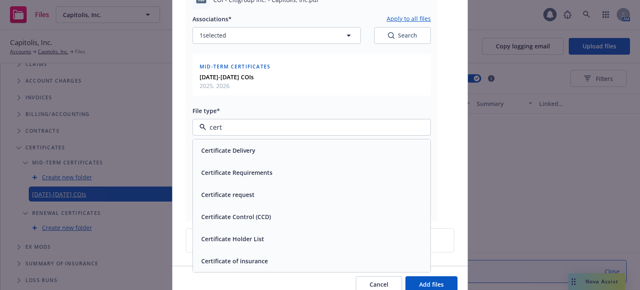
scroll to position [605, 0]
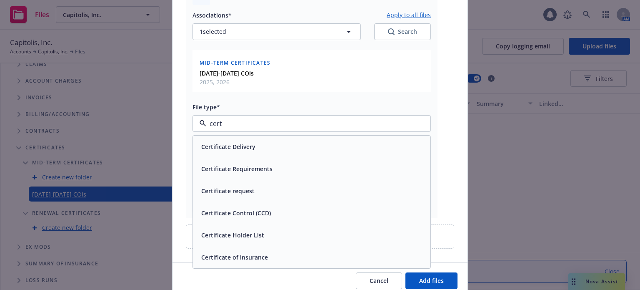
click at [239, 253] on span "Certificate of insurance" at bounding box center [234, 257] width 67 height 9
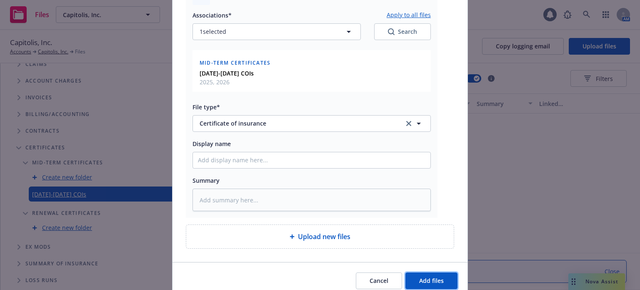
click at [424, 280] on span "Add files" at bounding box center [431, 280] width 25 height 8
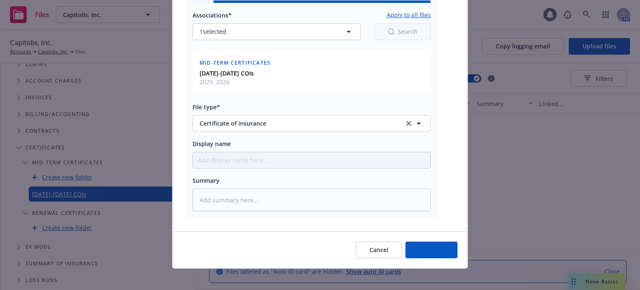
type textarea "x"
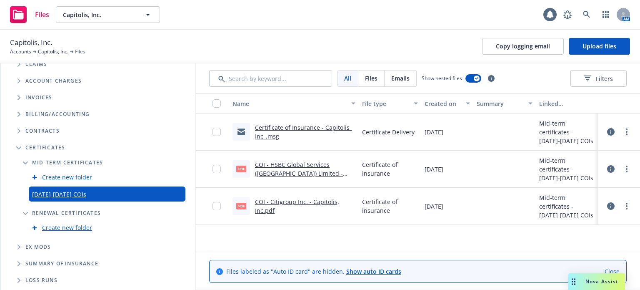
click at [287, 167] on link "COI - HSBC Global Services ([GEOGRAPHIC_DATA]) Limited - Capitolis, Inc.pdf" at bounding box center [299, 173] width 88 height 25
